Goal: Task Accomplishment & Management: Manage account settings

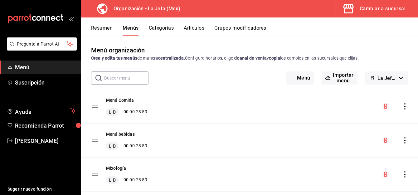
click at [377, 10] on div "Cambiar a sucursal" at bounding box center [383, 8] width 46 height 9
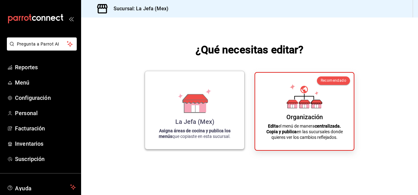
click at [224, 104] on div "La Jefa (Mex) Asigna áreas de cocina y publica los menús que copiaste en esta s…" at bounding box center [195, 110] width 84 height 68
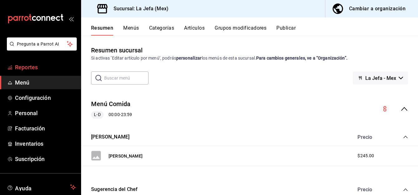
click at [27, 68] on span "Reportes" at bounding box center [45, 67] width 61 height 8
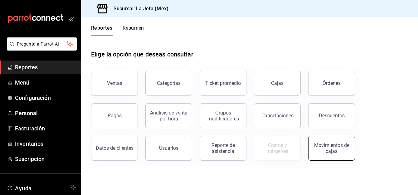
click at [323, 145] on div "Movimientos de cajas" at bounding box center [331, 148] width 39 height 12
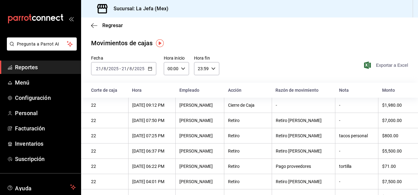
click at [383, 66] on span "Exportar a Excel" at bounding box center [386, 64] width 43 height 7
click at [25, 82] on span "Menú" at bounding box center [45, 82] width 61 height 8
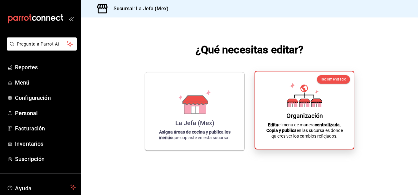
click at [294, 121] on div "Organización Edita el menú de manera centralizada. Copia y publica en las sucur…" at bounding box center [305, 109] width 84 height 67
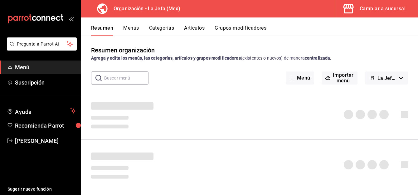
click at [370, 11] on div "Cambiar a sucursal" at bounding box center [383, 8] width 46 height 9
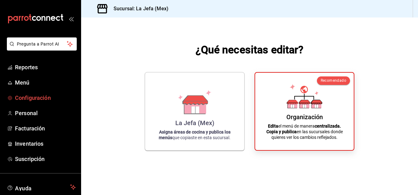
click at [35, 102] on span "Configuración" at bounding box center [45, 98] width 61 height 8
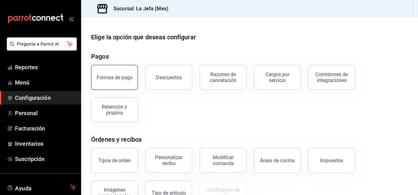
click at [113, 79] on div "Formas de pago" at bounding box center [115, 78] width 36 height 6
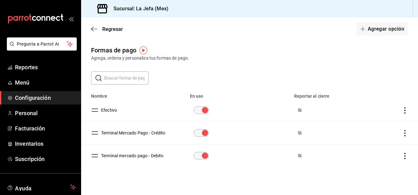
click at [402, 157] on icon "actions" at bounding box center [405, 156] width 6 height 6
click at [373, 163] on span "Eliminar" at bounding box center [378, 164] width 16 height 5
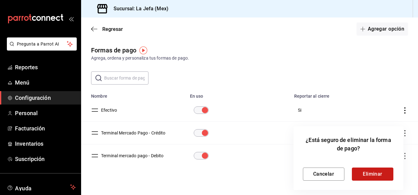
click at [372, 177] on button "Eliminar" at bounding box center [372, 174] width 41 height 13
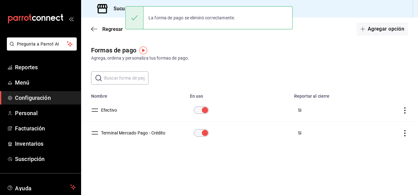
click at [403, 134] on icon "actions" at bounding box center [405, 133] width 6 height 6
click at [378, 107] on div at bounding box center [209, 97] width 418 height 195
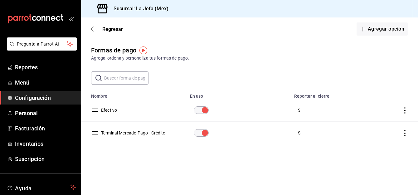
click at [405, 133] on icon "actions" at bounding box center [404, 133] width 1 height 6
click at [287, 140] on div at bounding box center [209, 97] width 418 height 195
click at [137, 136] on button "Terminal Mercado Pago - Crédito" at bounding box center [132, 133] width 67 height 6
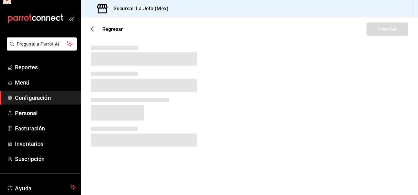
click at [144, 133] on div at bounding box center [144, 137] width 106 height 20
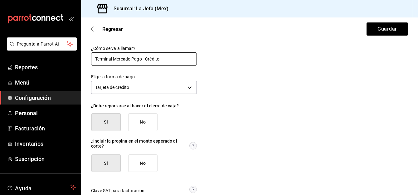
click at [166, 58] on input "Terminal Mercado Pago - Crédito" at bounding box center [144, 58] width 106 height 13
type input "Terminal Mercado Pago"
click at [303, 91] on div "¿Cómo se va a llamar? Terminal Mercado Pago Elige la forma de pago Tarjeta de c…" at bounding box center [249, 128] width 317 height 165
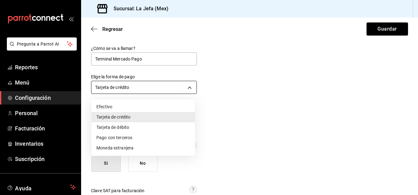
click at [184, 88] on body "Pregunta a Parrot AI Reportes Menú Configuración Personal Facturación Inventari…" at bounding box center [209, 97] width 418 height 195
click at [118, 129] on li "Tarjeta de débito" at bounding box center [143, 127] width 104 height 10
type input "DEBIT_CARD"
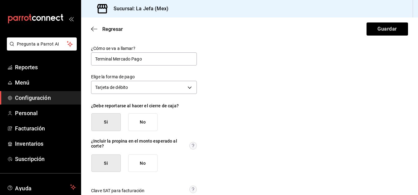
click at [272, 111] on div "¿Cómo se va a llamar? Terminal Mercado Pago Elige la forma de pago Tarjeta de d…" at bounding box center [249, 128] width 317 height 165
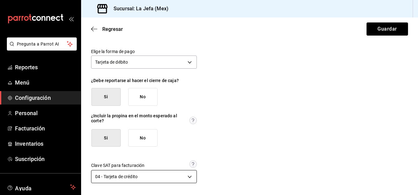
click at [187, 176] on body "Pregunta a Parrot AI Reportes Menú Configuración Personal Facturación Inventari…" at bounding box center [209, 97] width 418 height 195
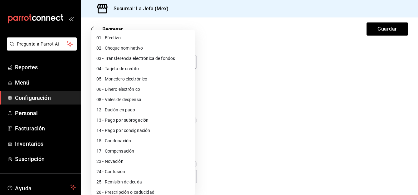
click at [249, 134] on div at bounding box center [209, 97] width 418 height 195
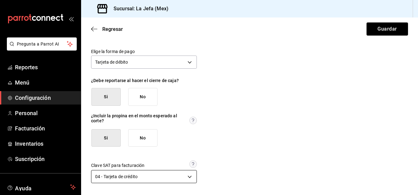
click at [188, 177] on body "Pregunta a Parrot AI Reportes Menú Configuración Personal Facturación Inventari…" at bounding box center [209, 97] width 418 height 195
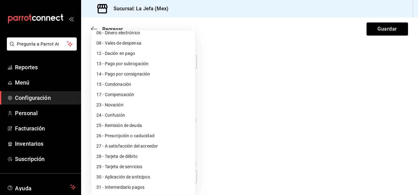
scroll to position [67, 0]
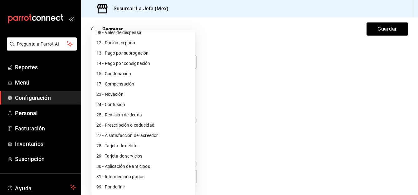
click at [138, 144] on li "28 - Tarjeta de débito" at bounding box center [143, 146] width 104 height 10
type input "28"
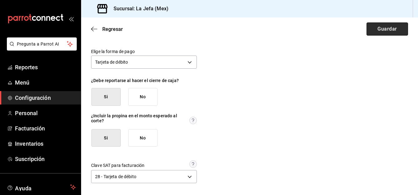
click at [374, 30] on button "Guardar" at bounding box center [387, 28] width 41 height 13
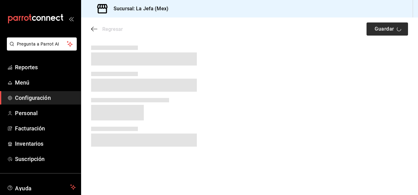
scroll to position [0, 0]
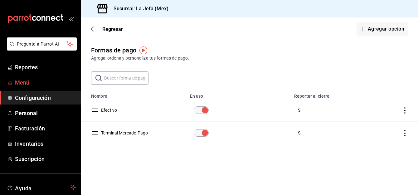
click at [23, 81] on span "Menú" at bounding box center [45, 82] width 61 height 8
